Goal: Check status: Check status

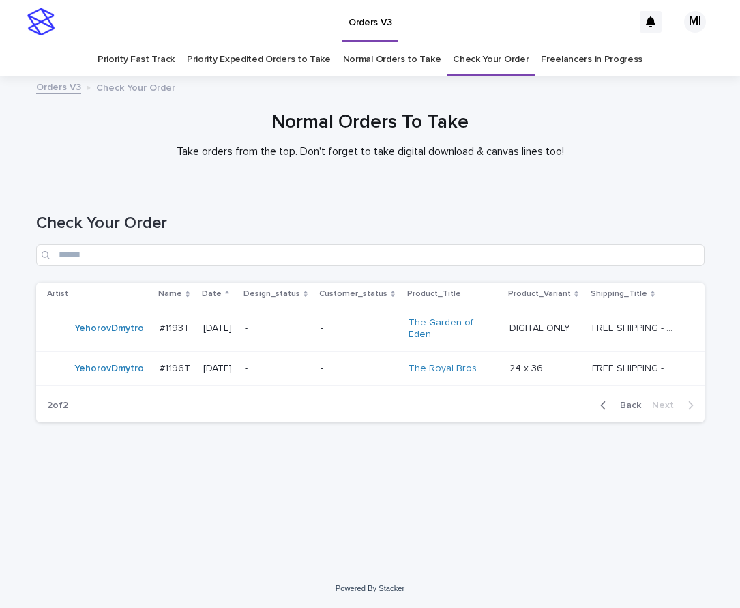
click at [622, 400] on span "Back" at bounding box center [626, 405] width 29 height 10
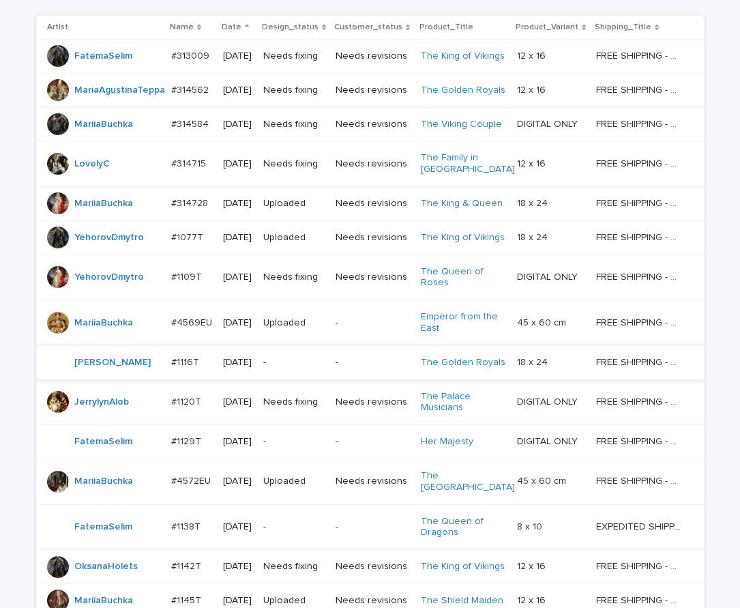
scroll to position [289, 0]
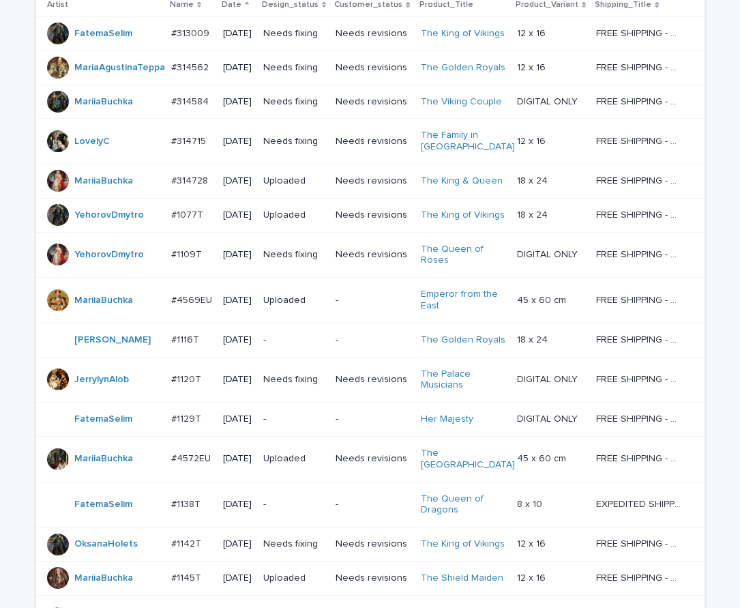
click at [348, 346] on p "-" at bounding box center [372, 340] width 74 height 12
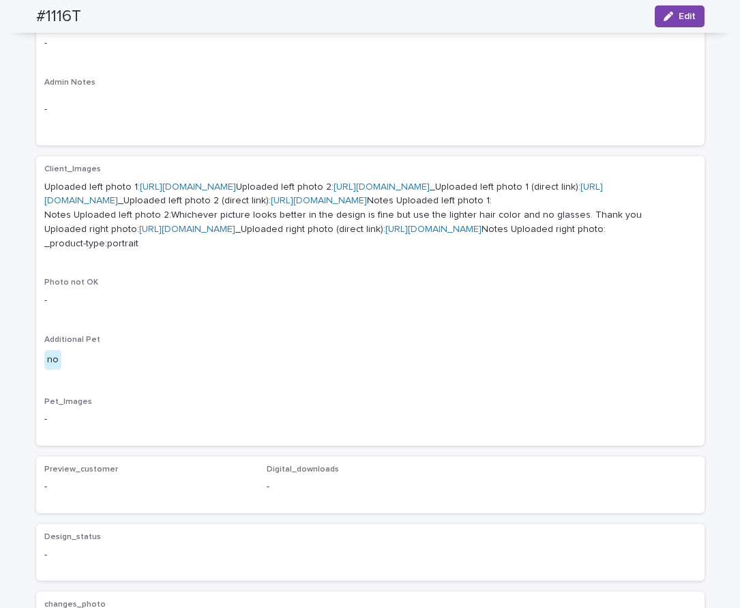
scroll to position [394, 0]
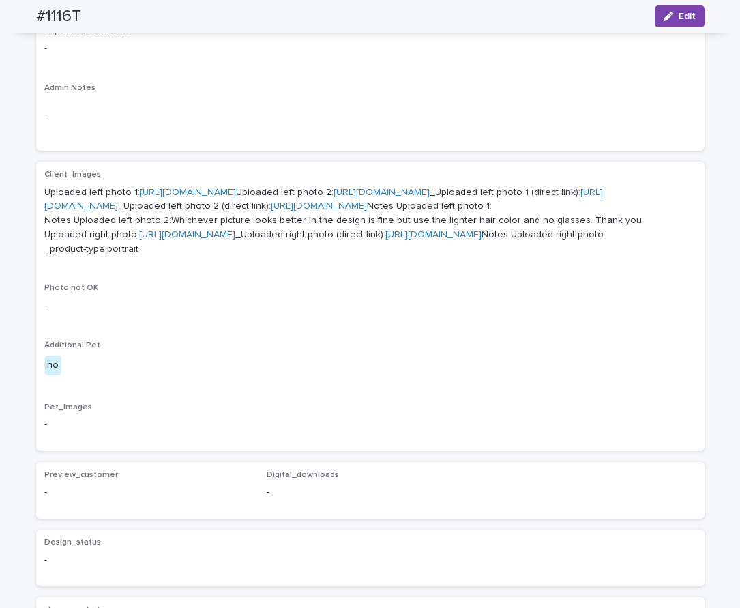
click at [236, 193] on link "https://cdn.shopify.com-uploadkit.app/s/files/1/0033/4807/0511/files/download.h…" at bounding box center [188, 193] width 96 height 10
click at [316, 211] on link "https://files.getuploadkit.com/fb9103b9-f7ca-44bf-9857-1dea655e0cff/74cb5d18-c8…" at bounding box center [319, 206] width 96 height 10
click at [290, 211] on link "https://files.getuploadkit.com/fb9103b9-f7ca-44bf-9857-1dea655e0cff/ed6ec824-f6…" at bounding box center [323, 200] width 558 height 24
click at [271, 211] on link "https://files.getuploadkit.com/fb9103b9-f7ca-44bf-9857-1dea655e0cff/74cb5d18-c8…" at bounding box center [319, 206] width 96 height 10
click at [235, 239] on link "https://cdn.shopify.com-uploadkit.app/s/files/1/0033/4807/0511/files/download.h…" at bounding box center [187, 235] width 96 height 10
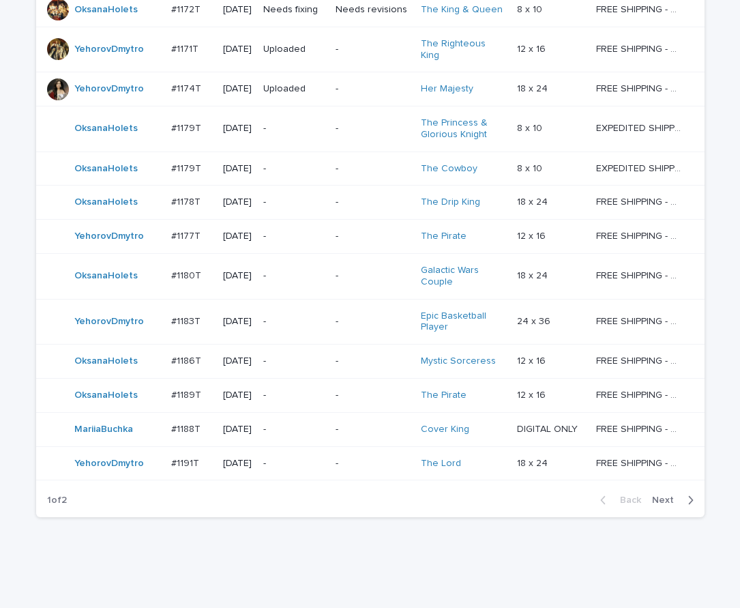
scroll to position [987, 0]
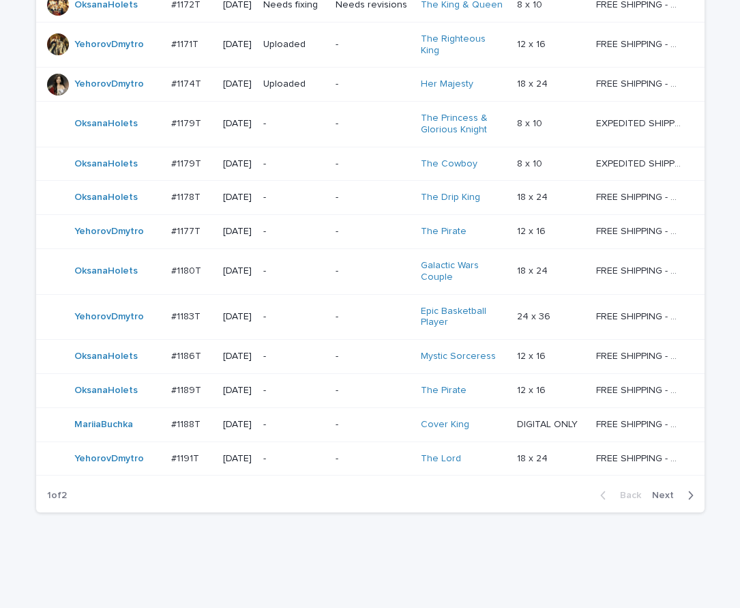
drag, startPoint x: 666, startPoint y: 472, endPoint x: 618, endPoint y: 445, distance: 55.6
click at [668, 490] on span "Next" at bounding box center [667, 495] width 30 height 10
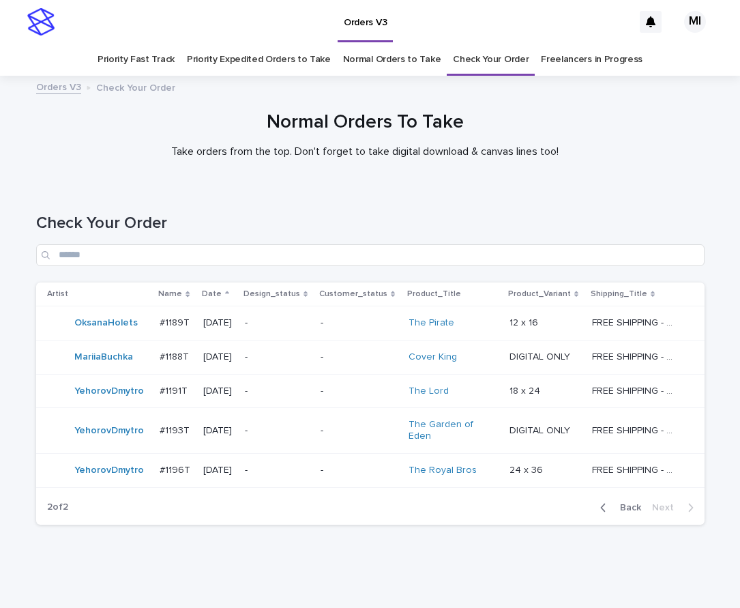
click at [627, 503] on div "Back Next" at bounding box center [646, 507] width 115 height 34
click at [627, 503] on span "Back" at bounding box center [626, 508] width 29 height 10
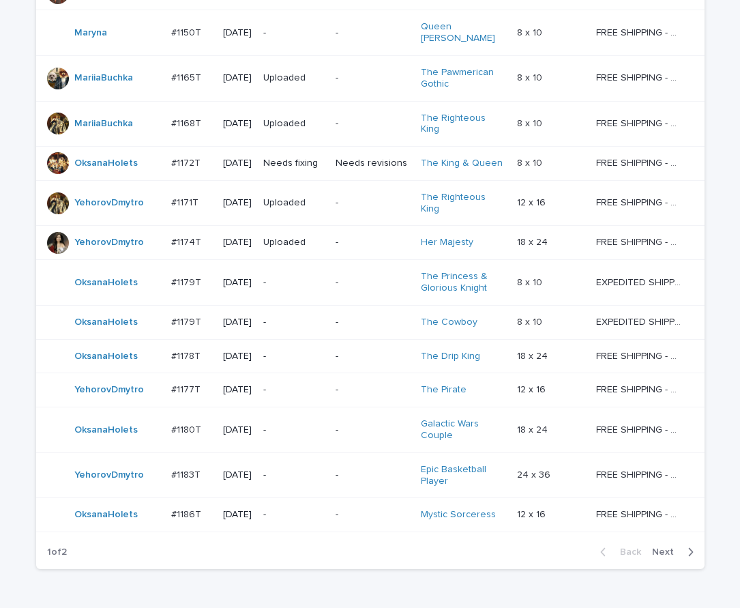
scroll to position [938, 0]
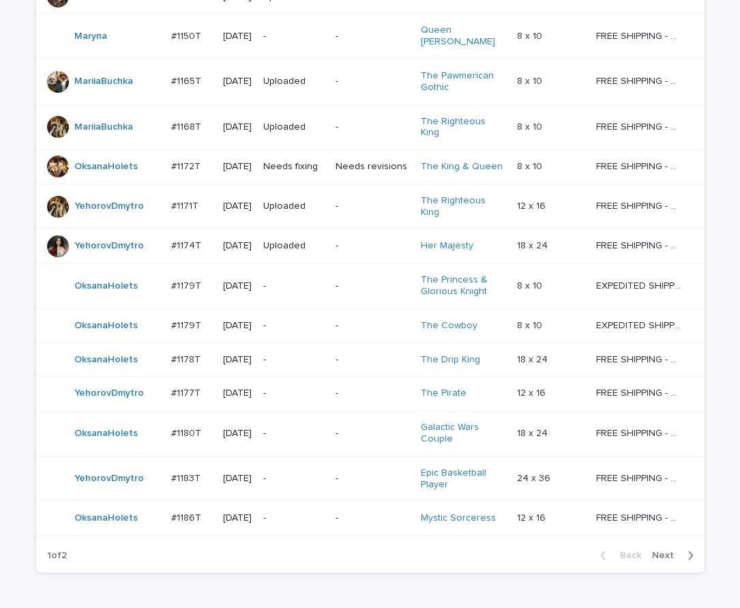
click at [652, 550] on span "Next" at bounding box center [667, 555] width 30 height 10
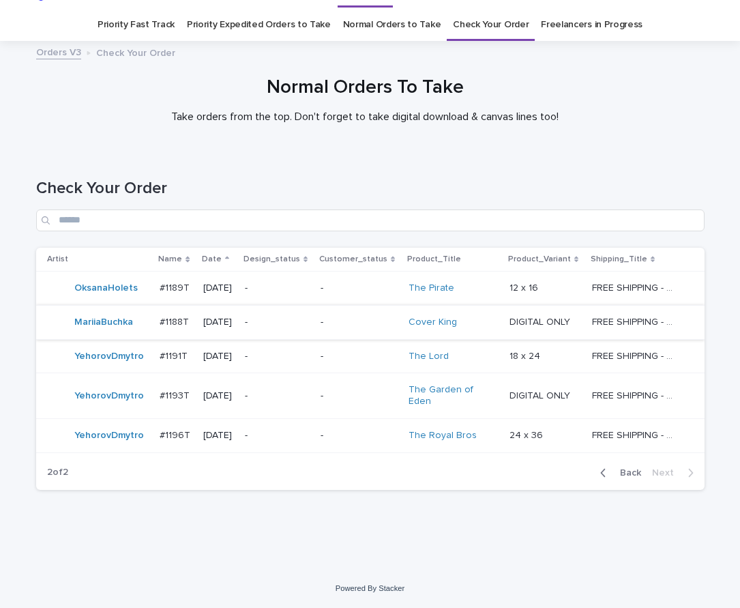
scroll to position [23, 0]
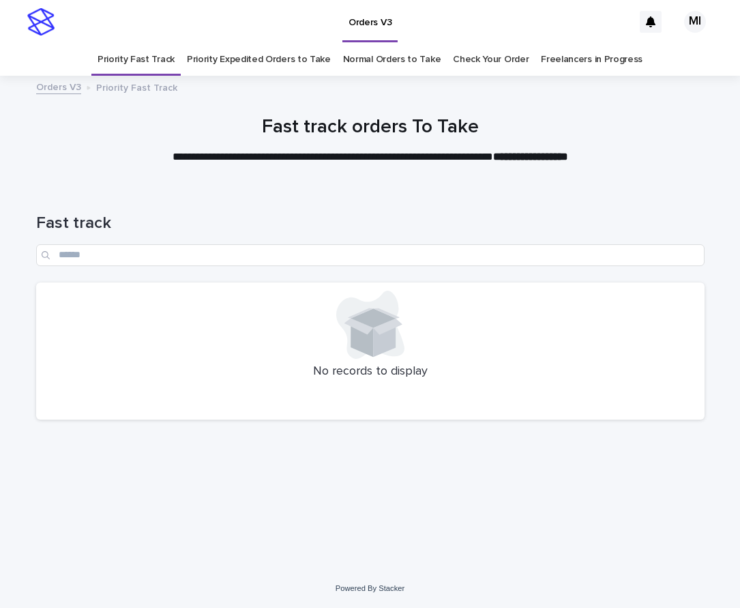
drag, startPoint x: 284, startPoint y: 31, endPoint x: 313, endPoint y: 3, distance: 40.5
click at [285, 31] on div "Orders V3" at bounding box center [346, 22] width 571 height 44
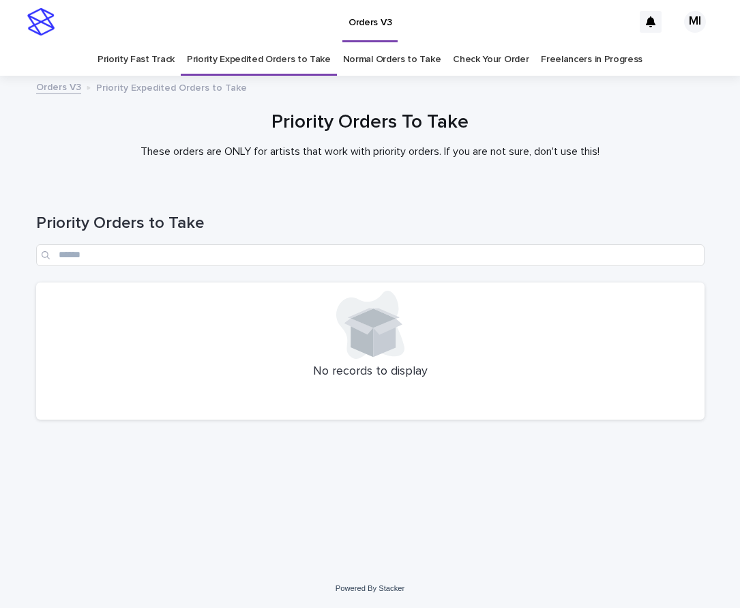
click at [490, 32] on div "Orders V3" at bounding box center [346, 22] width 571 height 44
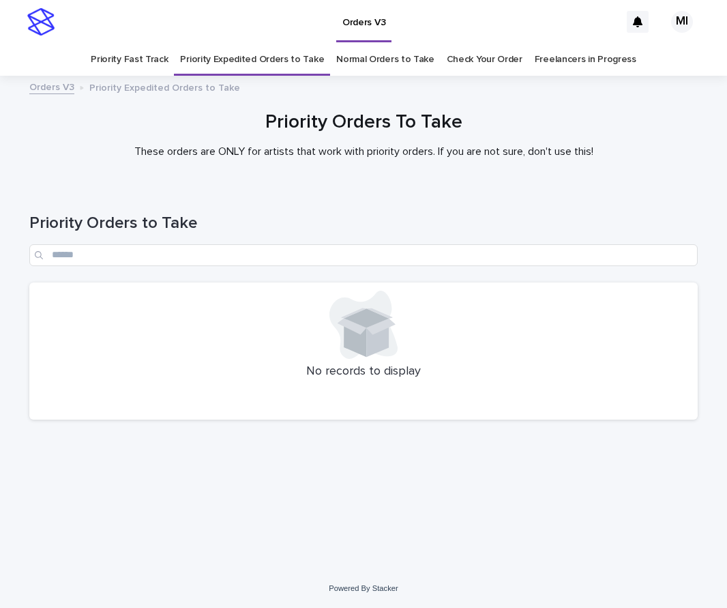
drag, startPoint x: 471, startPoint y: 205, endPoint x: 511, endPoint y: 127, distance: 88.1
click at [473, 205] on div "Priority Orders to Take" at bounding box center [363, 234] width 668 height 96
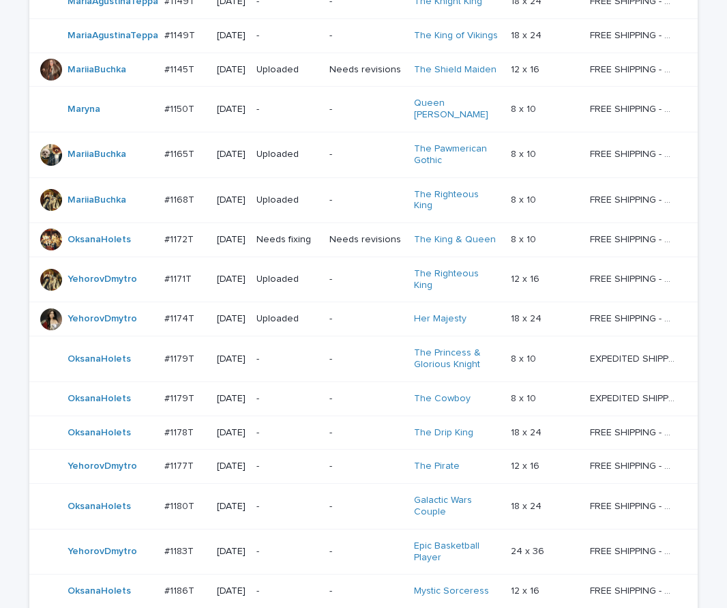
scroll to position [891, 0]
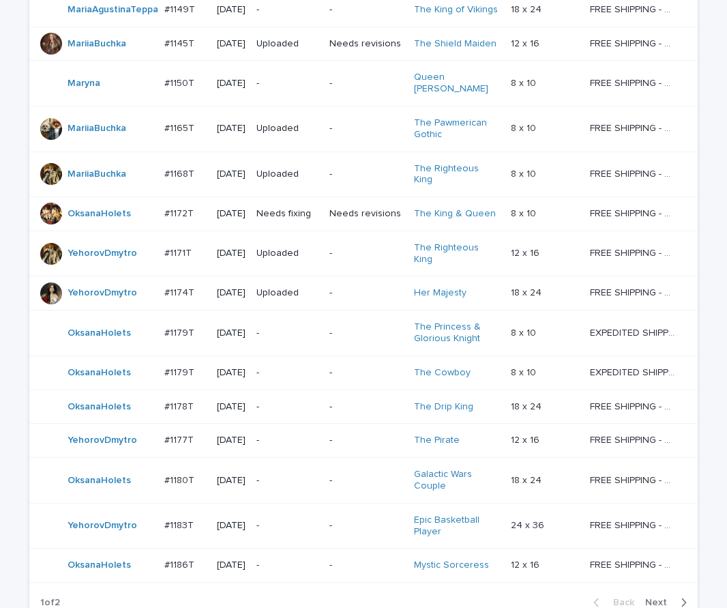
click at [655, 597] on span "Next" at bounding box center [660, 602] width 30 height 10
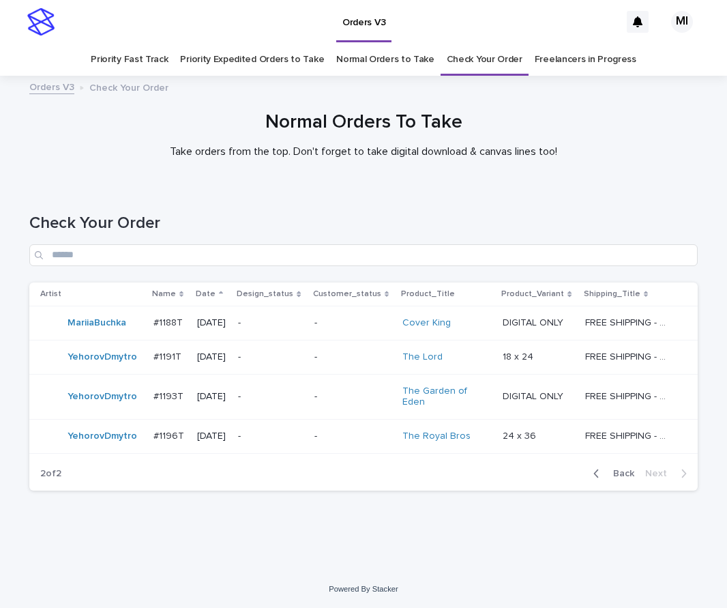
click at [624, 468] on span "Back" at bounding box center [619, 473] width 29 height 10
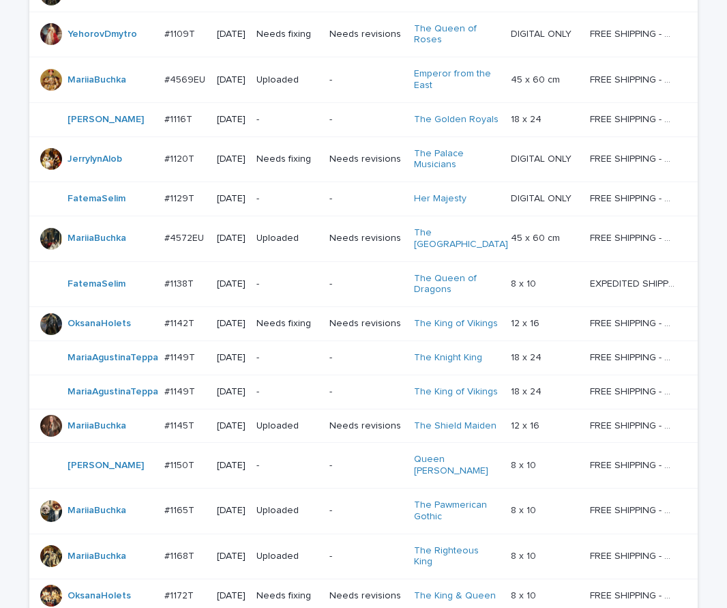
scroll to position [578, 0]
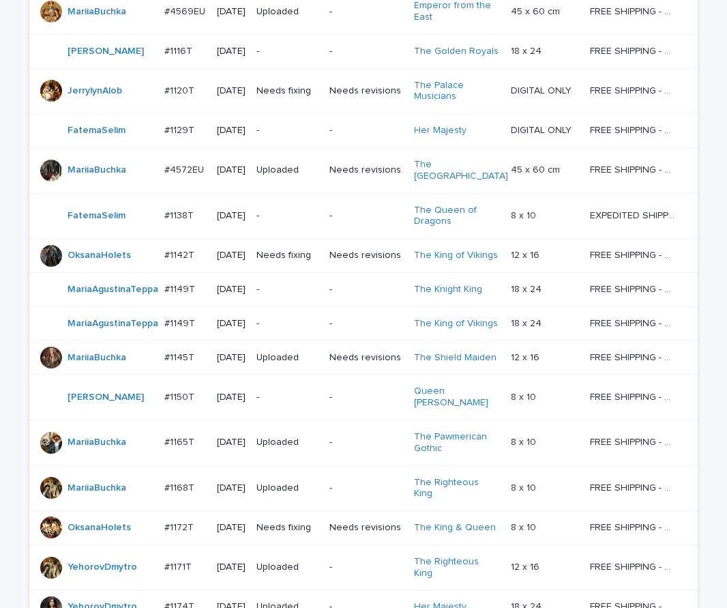
click at [317, 395] on p "-" at bounding box center [287, 397] width 62 height 12
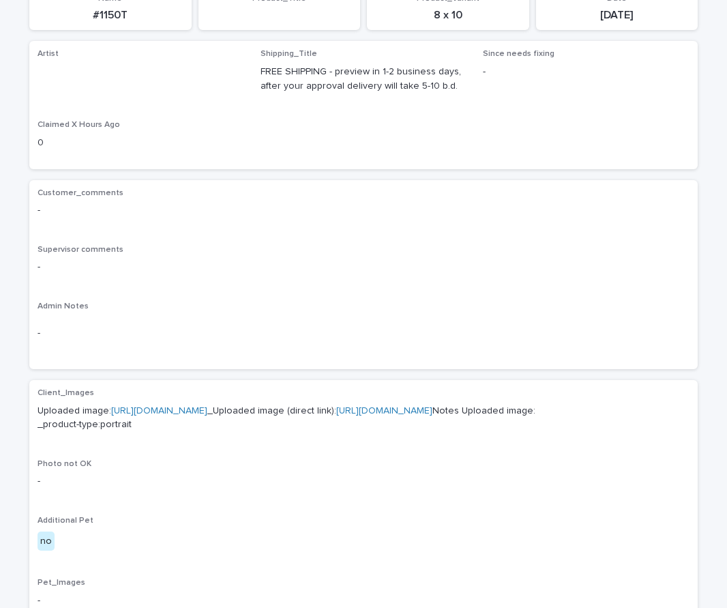
scroll to position [273, 0]
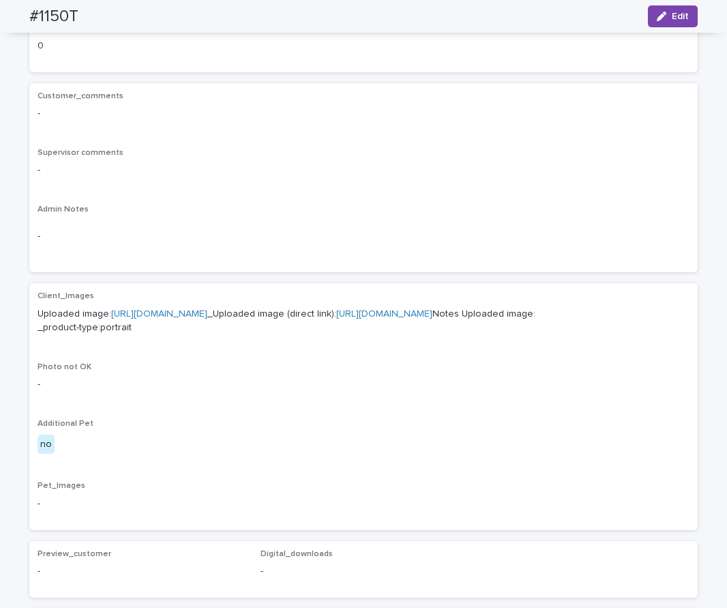
click at [207, 317] on link "[URL][DOMAIN_NAME]" at bounding box center [159, 314] width 96 height 10
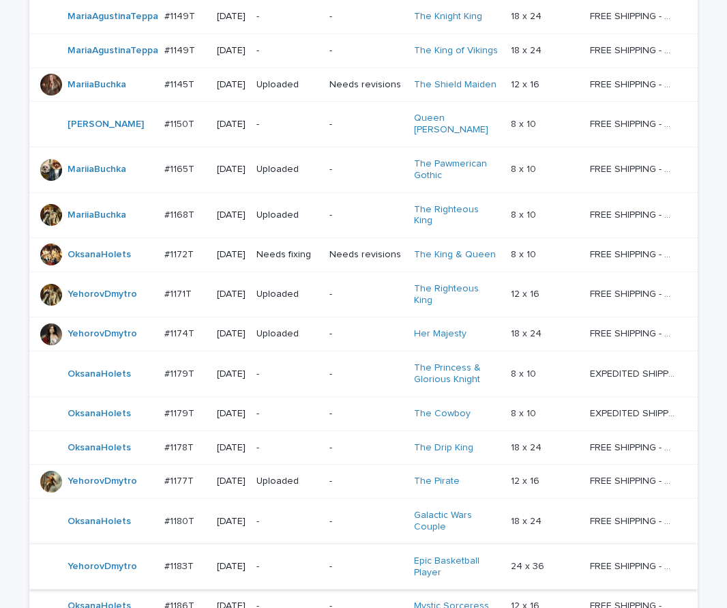
scroll to position [987, 0]
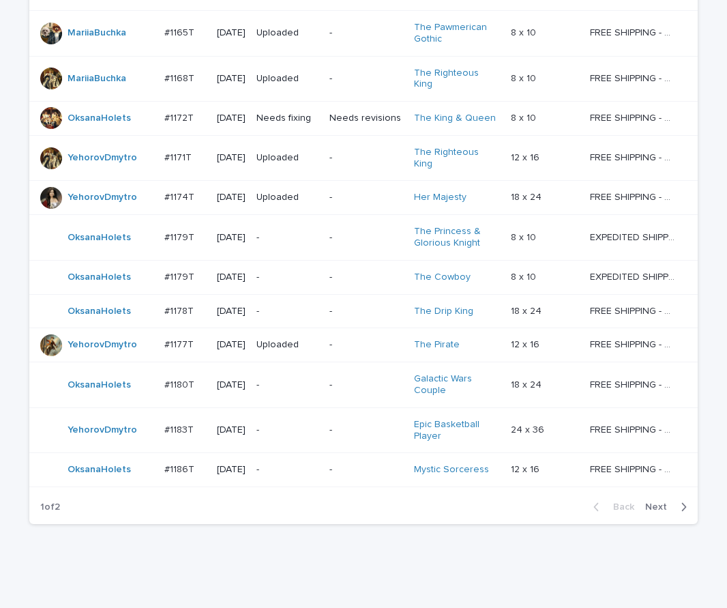
click at [640, 501] on button "Next" at bounding box center [669, 507] width 58 height 12
